Goal: Find contact information: Find contact information

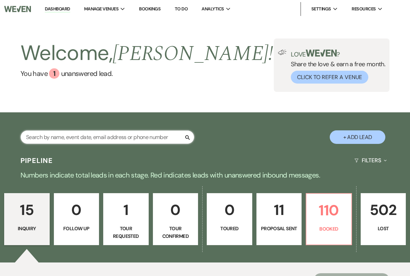
click at [66, 144] on input "text" at bounding box center [107, 138] width 174 height 14
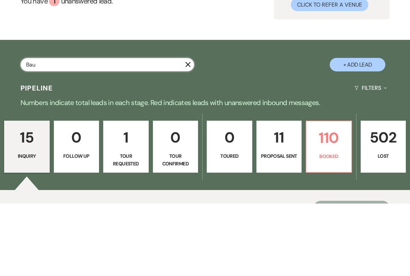
type input "[PERSON_NAME]"
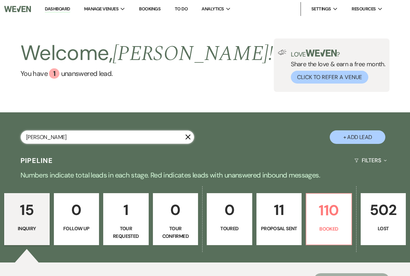
select select "8"
select select "5"
select select "8"
select select "5"
select select "8"
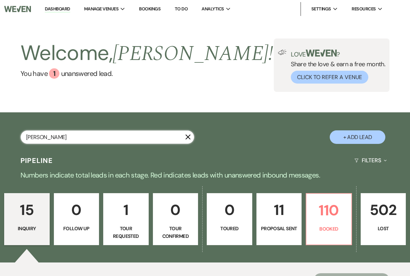
select select "5"
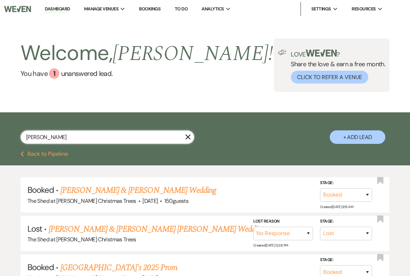
type input "[PERSON_NAME]"
click at [85, 192] on link "[PERSON_NAME] & [PERSON_NAME] Wedding" at bounding box center [137, 190] width 155 height 12
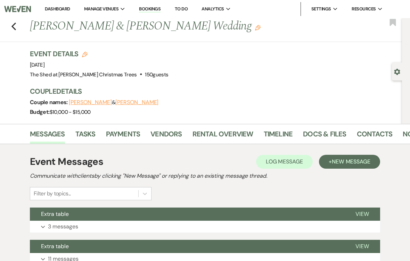
click at [162, 128] on link "Vendors" at bounding box center [165, 135] width 31 height 15
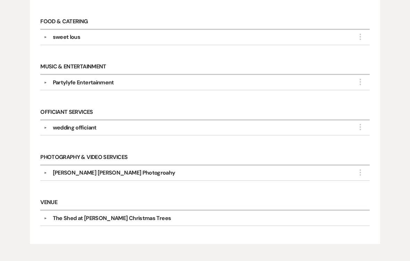
click at [62, 171] on div "[PERSON_NAME] [PERSON_NAME] Photogroahy" at bounding box center [114, 173] width 123 height 8
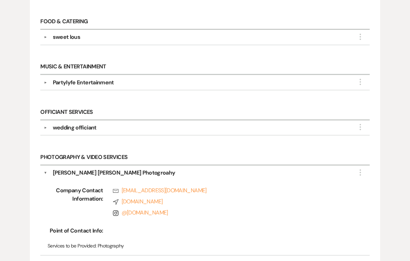
click at [135, 213] on link "@ [DOMAIN_NAME]" at bounding box center [144, 212] width 47 height 7
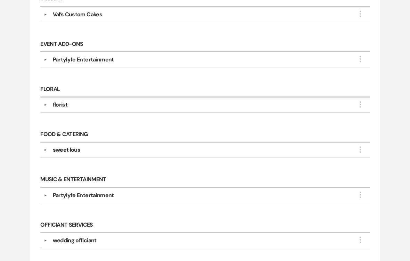
scroll to position [287, 0]
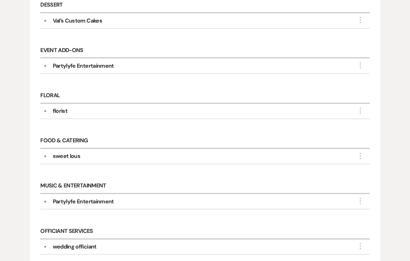
click at [42, 107] on div "▼ florist More Company Contact Information: Phone [PHONE_NUMBER] Compass [DOMAI…" at bounding box center [204, 111] width 329 height 15
click at [46, 111] on button "▼" at bounding box center [45, 111] width 8 height 3
